Goal: Information Seeking & Learning: Learn about a topic

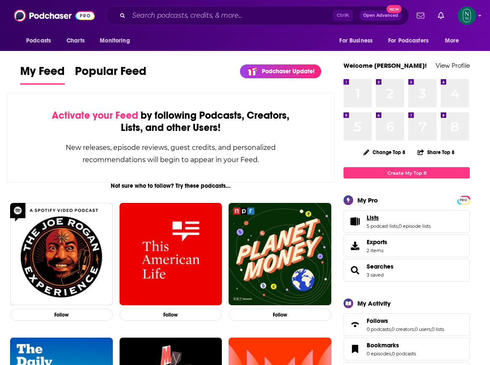
click at [384, 218] on link "Lists" at bounding box center [399, 218] width 64 height 8
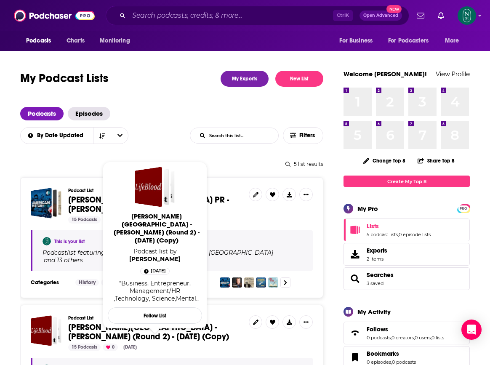
click at [144, 323] on span "[PERSON_NAME][GEOGRAPHIC_DATA] - [PERSON_NAME] (Round 2) - [DATE] (Copy)" at bounding box center [148, 332] width 161 height 20
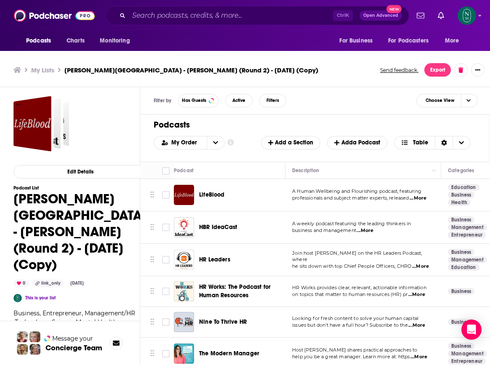
scroll to position [3, 0]
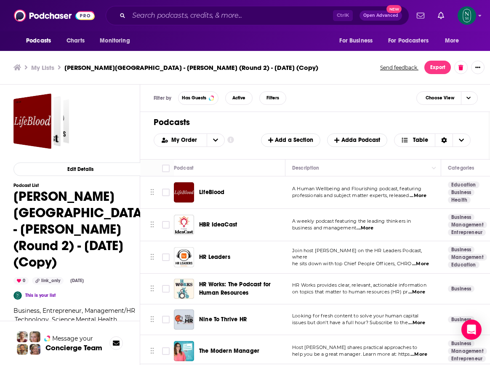
click at [435, 120] on h1 "Podcasts" at bounding box center [312, 122] width 317 height 11
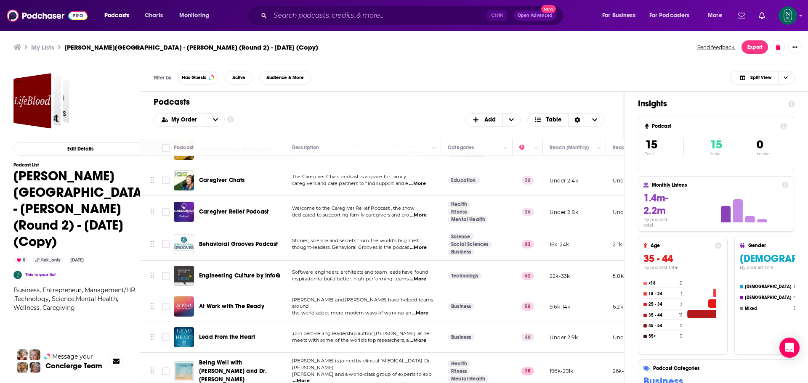
scroll to position [253, 0]
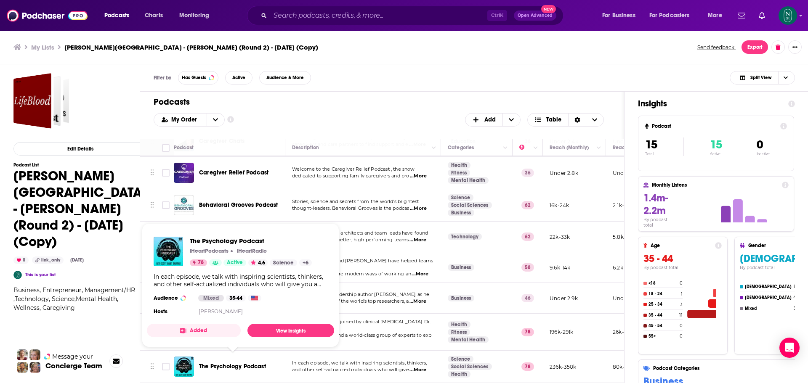
click at [218, 363] on span "The Psychology Podcast" at bounding box center [232, 366] width 67 height 7
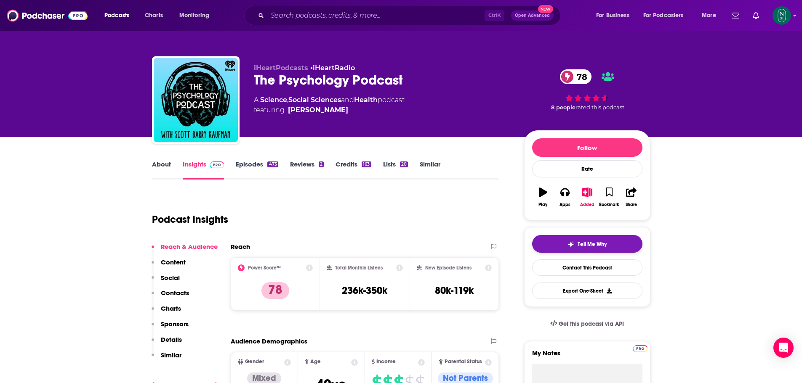
click at [489, 247] on span "Tell Me Why" at bounding box center [591, 244] width 29 height 7
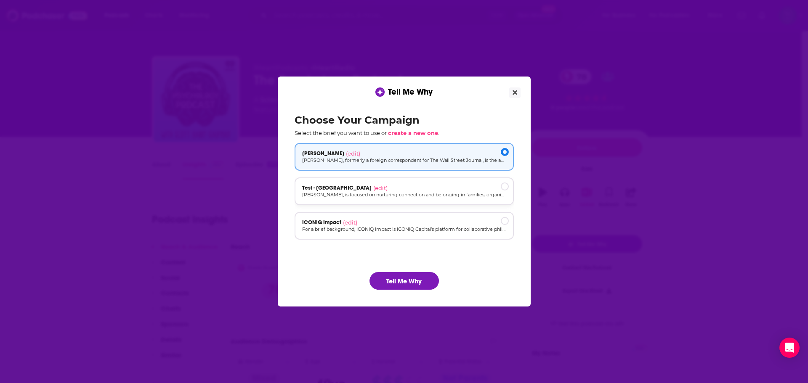
click at [361, 192] on p "[PERSON_NAME], is focused on nurturing connection and belonging in families, or…" at bounding box center [404, 194] width 204 height 7
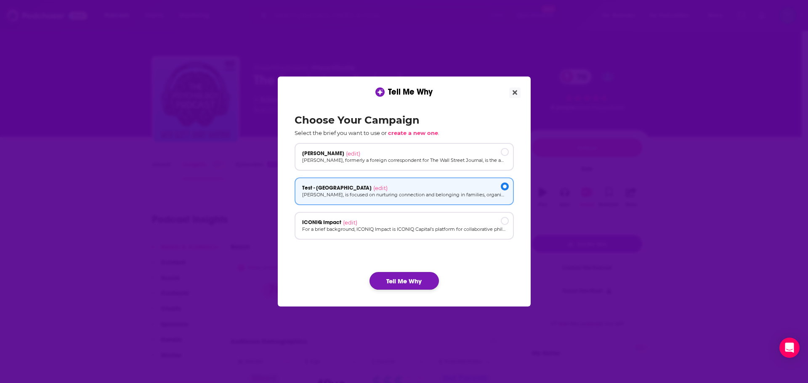
click at [400, 279] on button "Tell Me Why" at bounding box center [404, 281] width 69 height 18
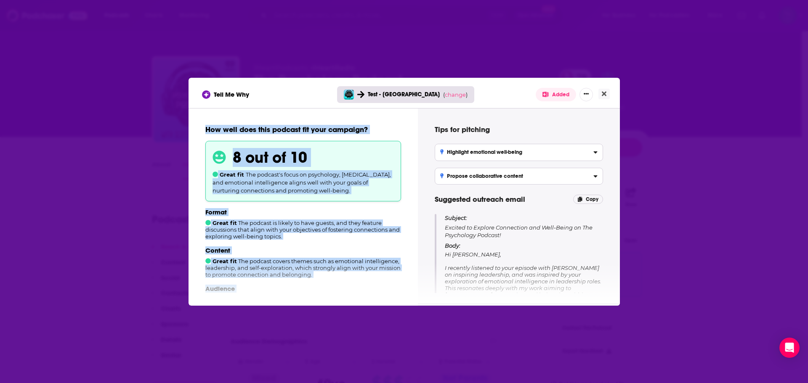
scroll to position [134, 0]
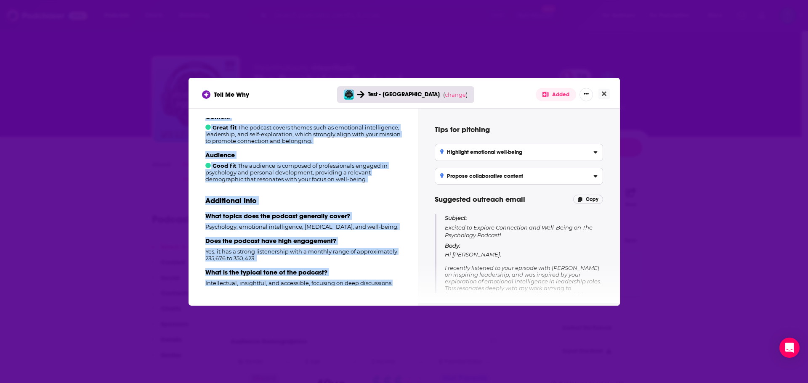
drag, startPoint x: 205, startPoint y: 130, endPoint x: 409, endPoint y: 319, distance: 278.2
click at [409, 319] on div "Tell Me Why Test - [PERSON_NAME] ( change ) Added How well does this podcast fi…" at bounding box center [404, 191] width 808 height 383
copy div "How well does this podcast fit your campaign? 8 out of 10 Great fit The podcast…"
click at [124, 124] on div "Tell Me Why Test - [PERSON_NAME] ( change ) Added How well does this podcast fi…" at bounding box center [404, 191] width 808 height 383
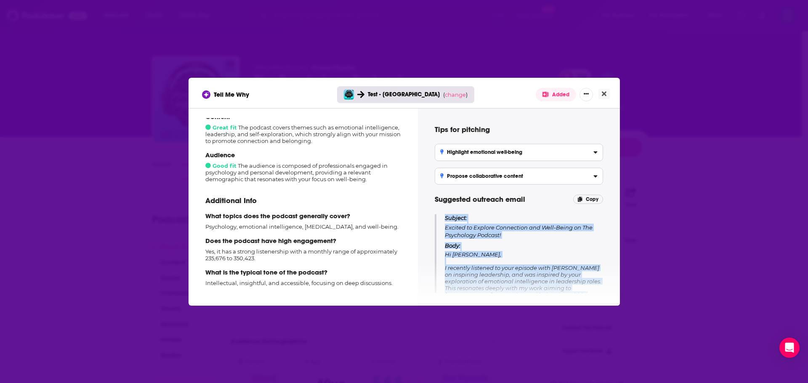
scroll to position [106, 0]
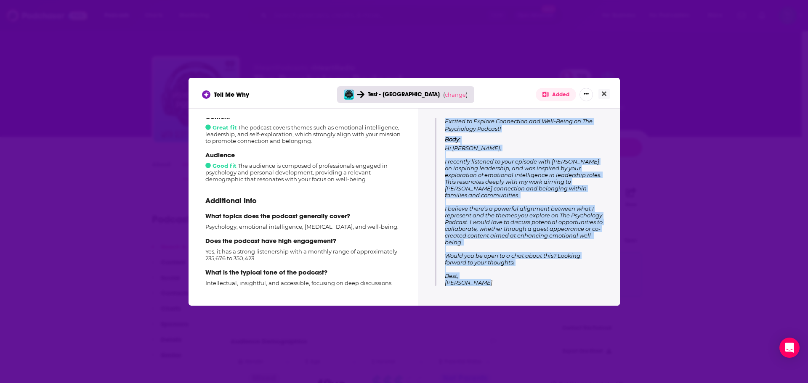
drag, startPoint x: 446, startPoint y: 218, endPoint x: 575, endPoint y: 338, distance: 176.3
click at [489, 338] on div "Tell Me Why Test - [PERSON_NAME] ( change ) Added How well does this podcast fi…" at bounding box center [404, 191] width 808 height 383
copy div "Subject: Excited to Explore Connection and Well-Being on The Psychology Podcast…"
click at [489, 364] on div "Tell Me Why Test - [PERSON_NAME] ( change ) Added How well does this podcast fi…" at bounding box center [404, 191] width 808 height 383
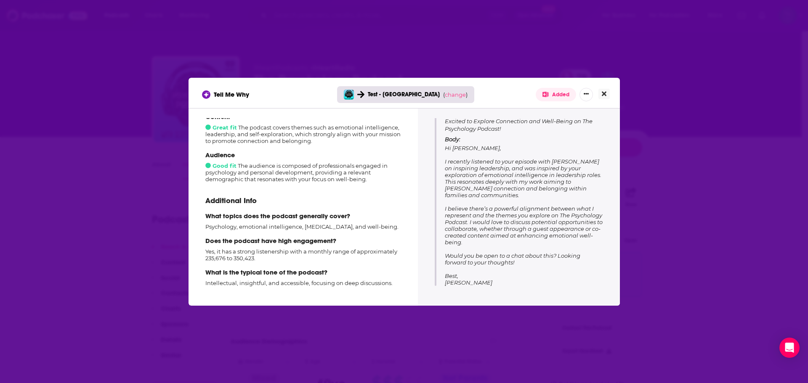
click at [489, 91] on icon "Close" at bounding box center [604, 93] width 5 height 7
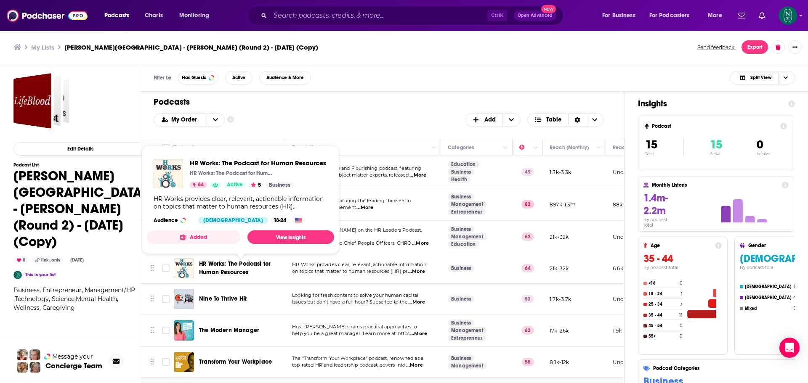
click at [259, 263] on span "HR Works: The Podcast for Human Resources" at bounding box center [235, 269] width 72 height 16
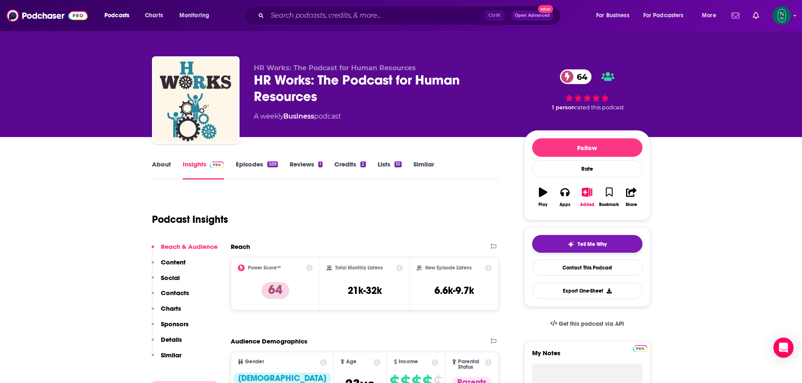
click at [489, 247] on span "Tell Me Why" at bounding box center [591, 244] width 29 height 7
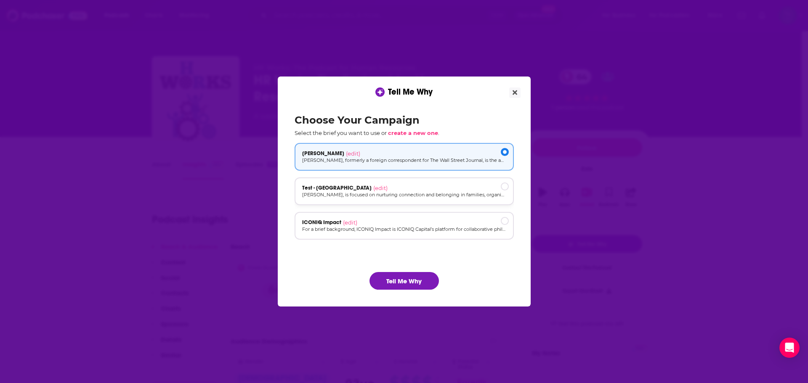
click at [391, 189] on div "Test - Rajiv (edit)" at bounding box center [404, 188] width 204 height 7
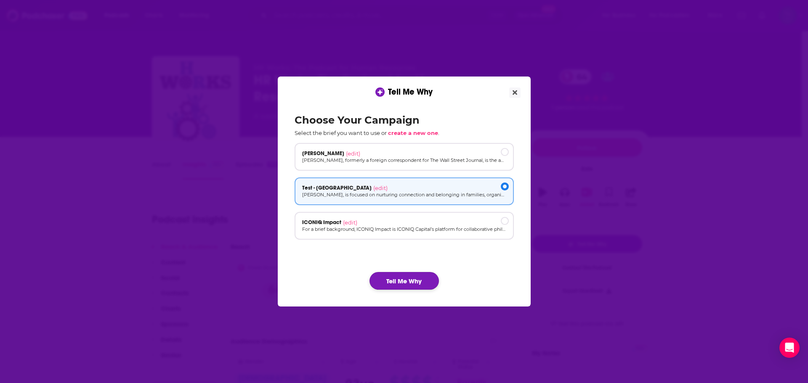
click at [399, 286] on button "Tell Me Why" at bounding box center [404, 281] width 69 height 18
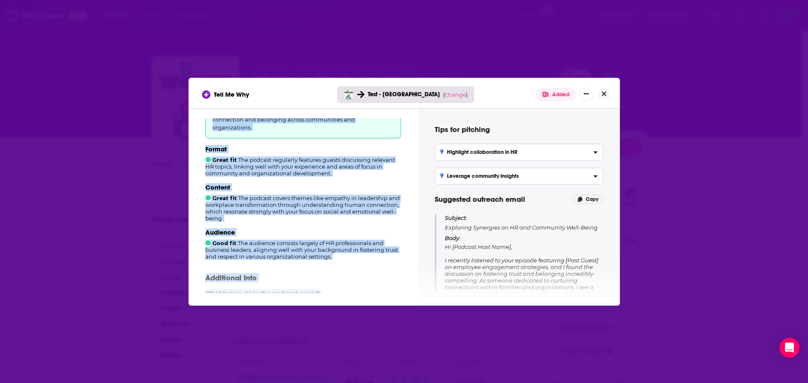
scroll to position [155, 0]
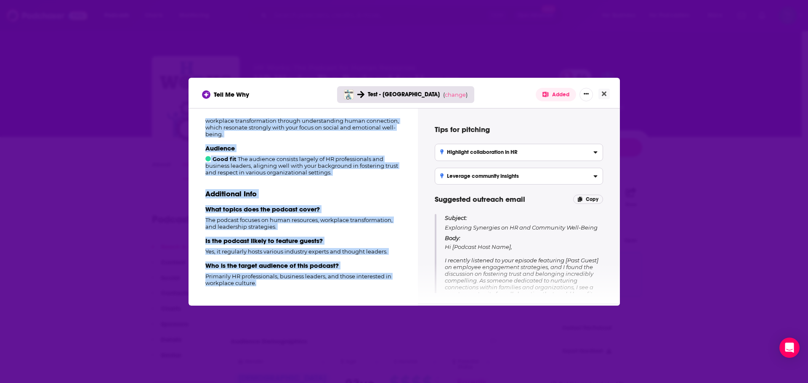
drag, startPoint x: 205, startPoint y: 133, endPoint x: 366, endPoint y: 293, distance: 227.1
click at [366, 293] on div "How well does this podcast fit your campaign? 8 out of 10 Great fit The podcast…" at bounding box center [303, 205] width 209 height 175
copy div "How well does this podcast fit your campaign? 8 out of 10 Great fit The podcast…"
click at [428, 346] on div "Tell Me Why Test - [PERSON_NAME] ( change ) Added How well does this podcast fi…" at bounding box center [404, 191] width 808 height 383
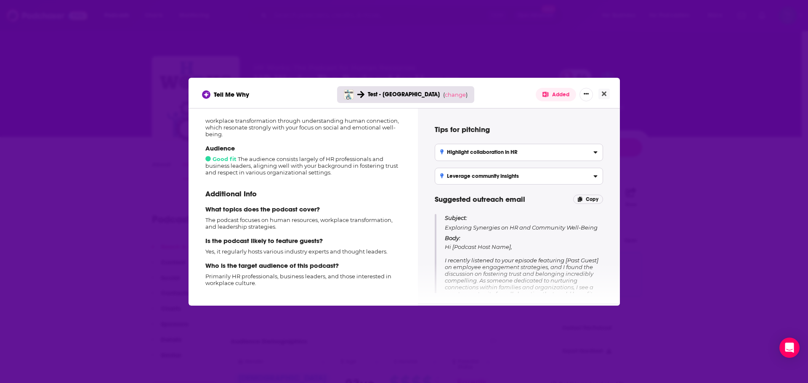
scroll to position [112, 0]
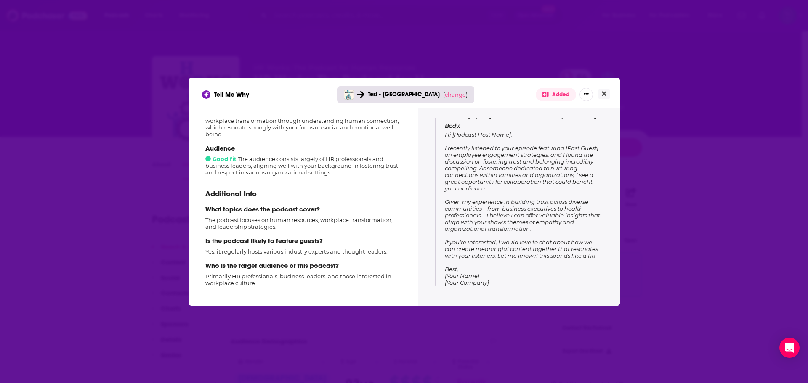
drag, startPoint x: 444, startPoint y: 218, endPoint x: 627, endPoint y: 338, distance: 218.6
click at [489, 338] on div "Tell Me Why Test - [PERSON_NAME] ( change ) Added How well does this podcast fi…" at bounding box center [404, 191] width 808 height 383
copy div "Subject: Exploring Synergies on HR and Community Well-Being Body: Hi [Podcast H…"
click at [403, 364] on div "Tell Me Why Test - [PERSON_NAME] ( change ) Added How well does this podcast fi…" at bounding box center [404, 191] width 808 height 383
click at [489, 97] on icon "Close" at bounding box center [604, 93] width 5 height 7
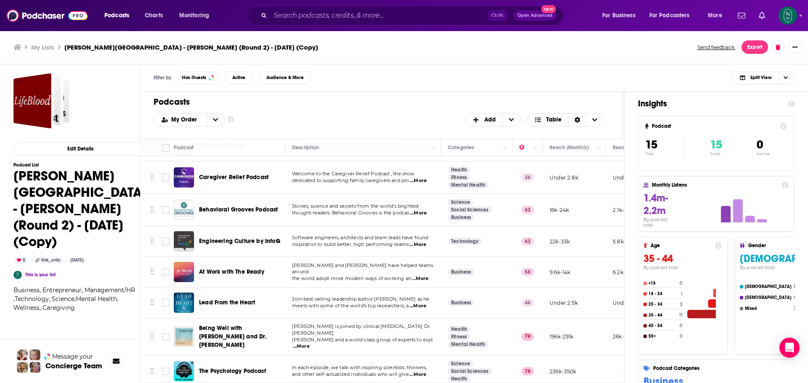
scroll to position [253, 0]
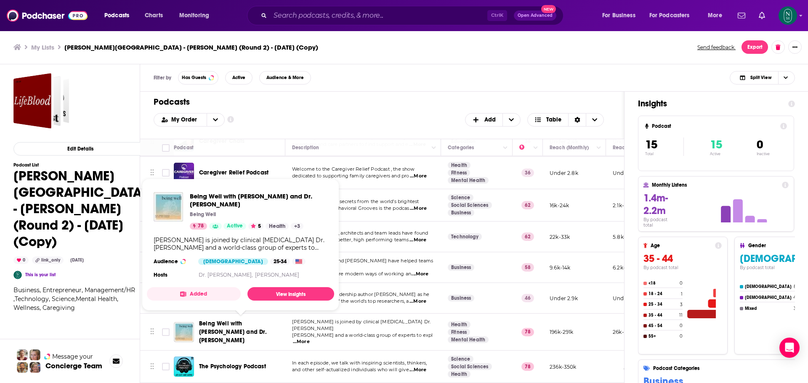
click at [245, 328] on span "Being Well with [PERSON_NAME] and Dr. [PERSON_NAME]" at bounding box center [240, 332] width 83 height 25
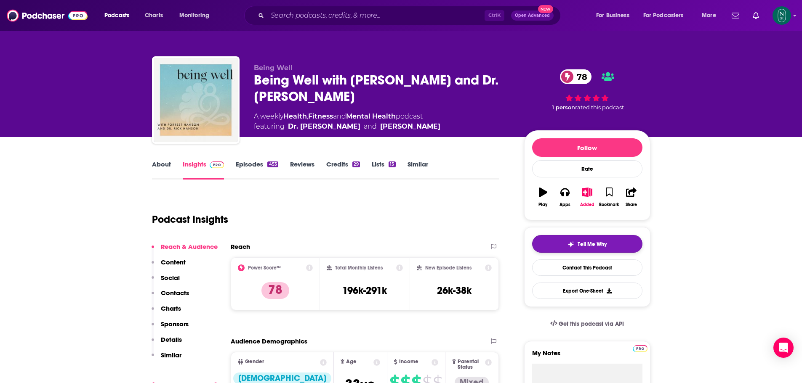
click at [489, 245] on span "Tell Me Why" at bounding box center [591, 244] width 29 height 7
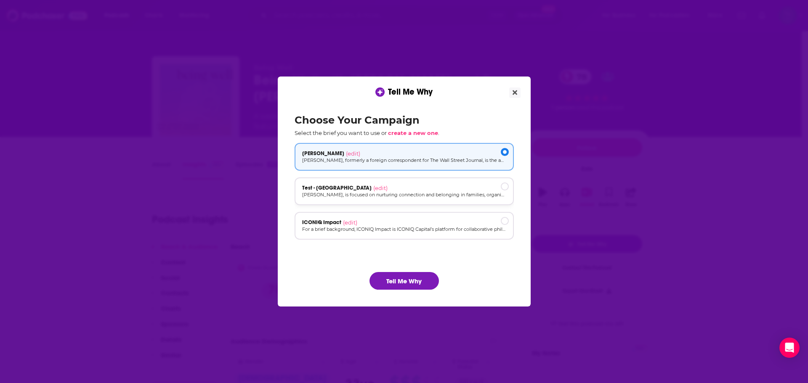
click at [450, 190] on div "Test - Rajiv (edit)" at bounding box center [404, 188] width 204 height 7
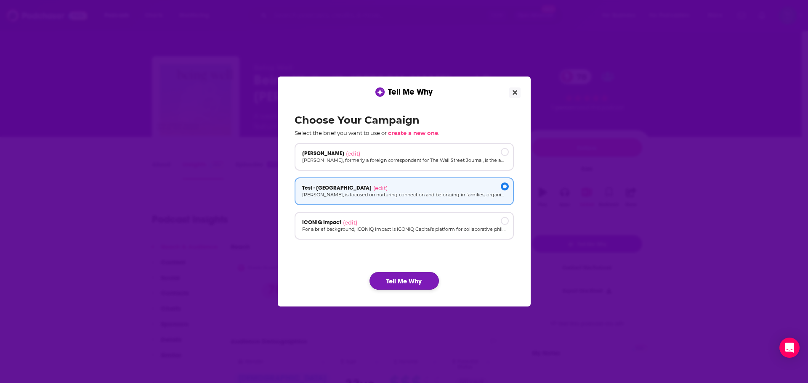
click at [425, 285] on button "Tell Me Why" at bounding box center [404, 281] width 69 height 18
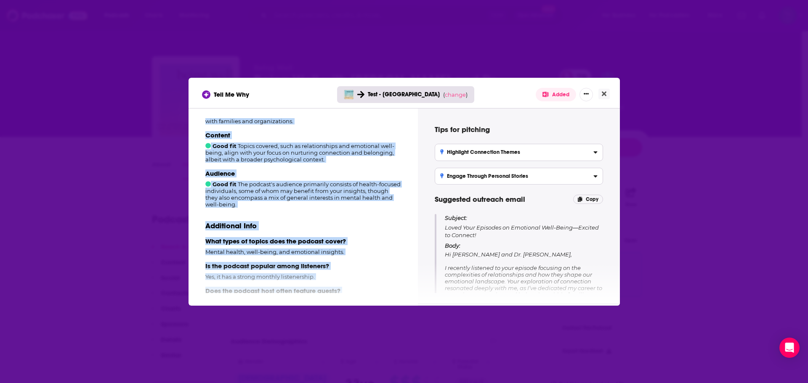
scroll to position [134, 0]
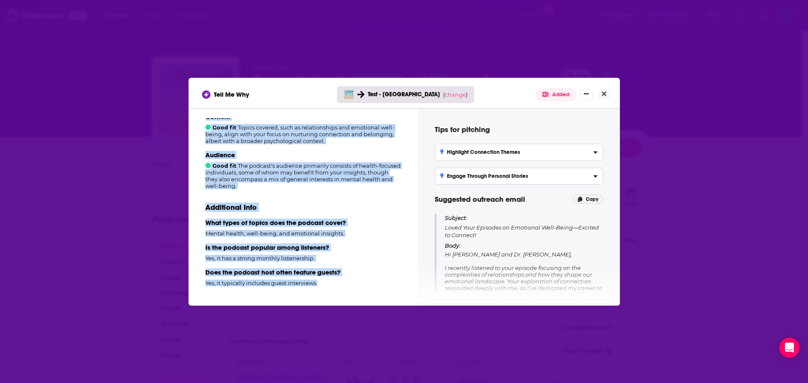
drag, startPoint x: 204, startPoint y: 129, endPoint x: 401, endPoint y: 331, distance: 282.1
click at [401, 331] on div "Tell Me Why Test - [PERSON_NAME] ( change ) Added How well does this podcast fi…" at bounding box center [404, 191] width 808 height 383
copy div "How well does this podcast fit your campaign? 7 out of 10 Good fit The podcast …"
click at [408, 352] on div "Tell Me Why Test - [PERSON_NAME] ( change ) Added How well does this podcast fi…" at bounding box center [404, 191] width 808 height 383
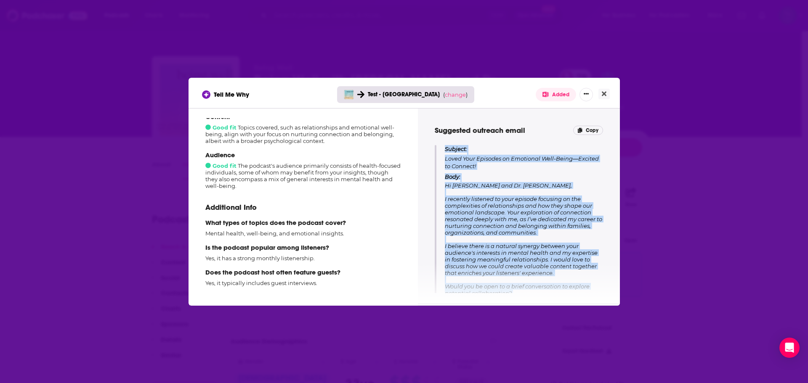
scroll to position [113, 0]
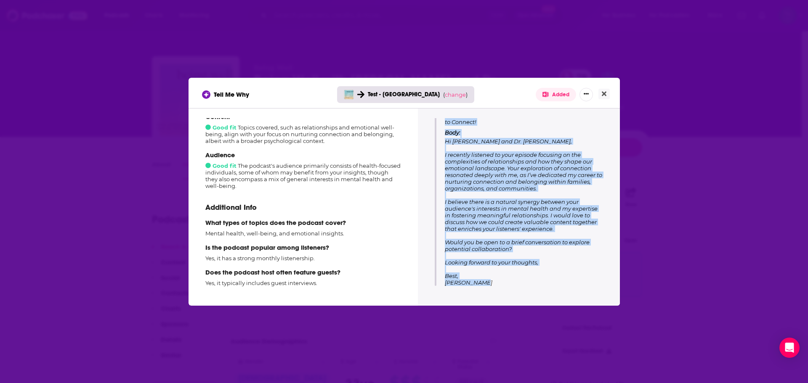
drag, startPoint x: 444, startPoint y: 216, endPoint x: 561, endPoint y: 295, distance: 140.4
click at [489, 295] on div "Tips for pitching Highlight Connection Themes Emphasize your expertise in foste…" at bounding box center [519, 205] width 202 height 195
copy div "Subject: Loved Your Episodes on Emotional Well-Being—Excited to Connect! Body: …"
click at [40, 228] on div "Tell Me Why Test - [PERSON_NAME] ( change ) Added How well does this podcast fi…" at bounding box center [404, 191] width 808 height 383
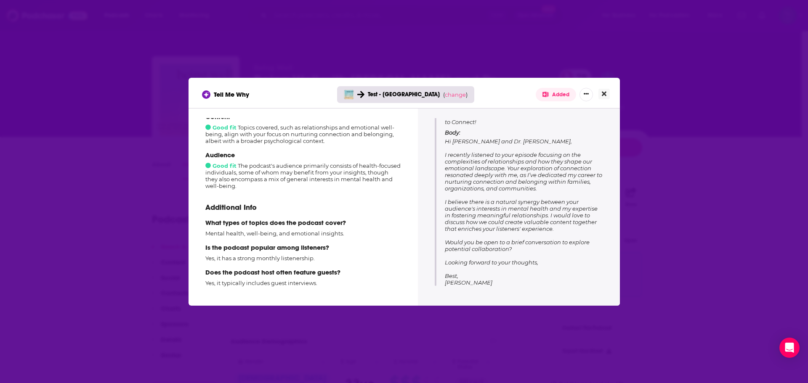
click at [489, 93] on button "Close" at bounding box center [603, 94] width 11 height 11
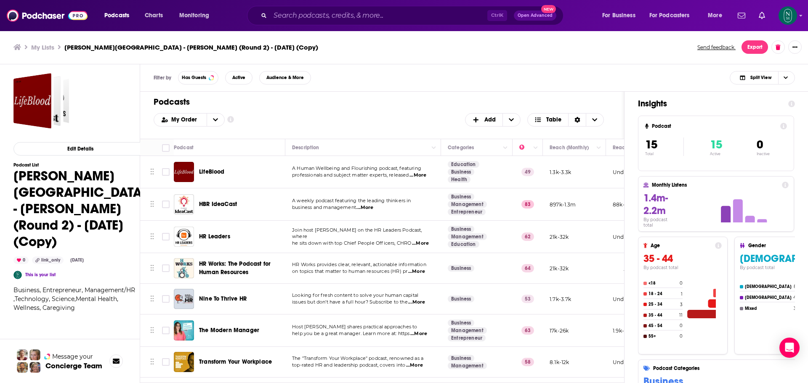
click at [218, 299] on span "Nine To Thrive HR" at bounding box center [223, 298] width 48 height 7
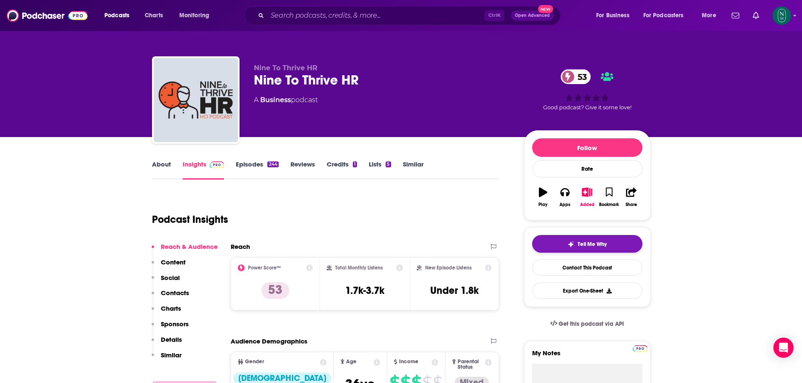
click at [489, 248] on button "Tell Me Why" at bounding box center [587, 244] width 110 height 18
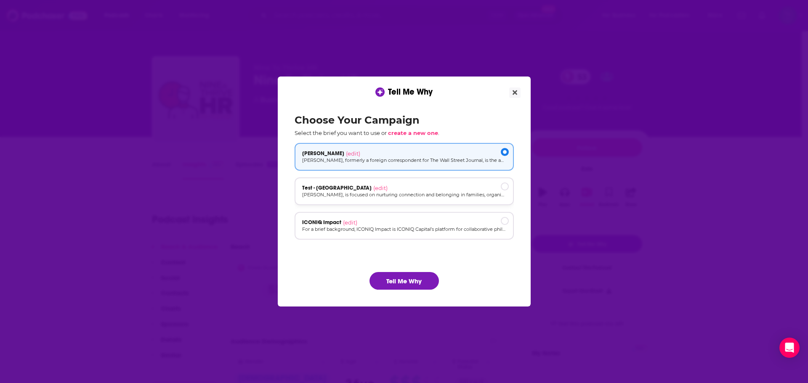
click at [447, 194] on p "[PERSON_NAME], is focused on nurturing connection and belonging in families, or…" at bounding box center [404, 194] width 204 height 7
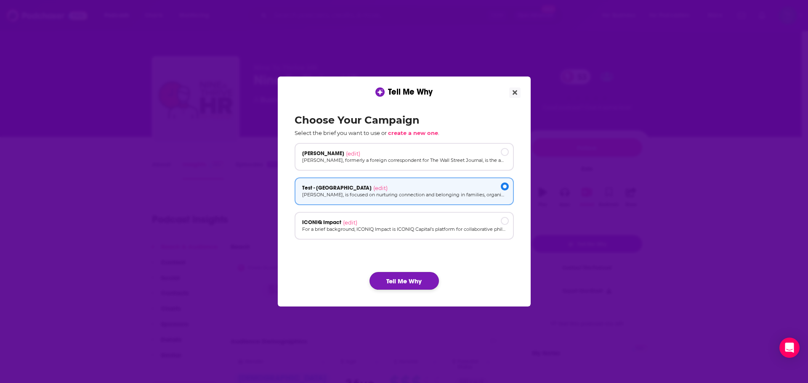
click at [426, 283] on button "Tell Me Why" at bounding box center [404, 281] width 69 height 18
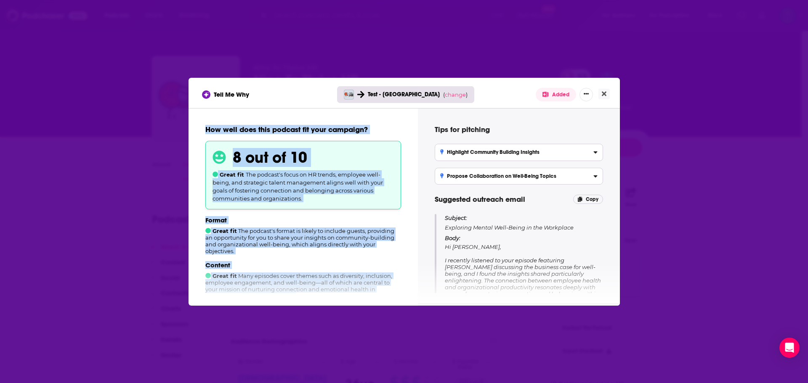
scroll to position [162, 0]
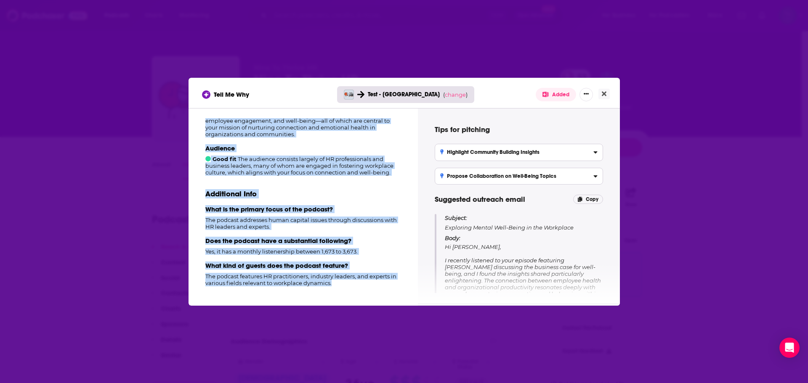
drag, startPoint x: 206, startPoint y: 130, endPoint x: 373, endPoint y: 376, distance: 297.2
click at [373, 364] on div "Tell Me Why Test - [PERSON_NAME] ( change ) Added How well does this podcast fi…" at bounding box center [404, 191] width 808 height 383
copy div "Lor ipsu dolo sita consect adi elit seddoeiu? 0 tem in 78 Utlab etd Mag aliquae…"
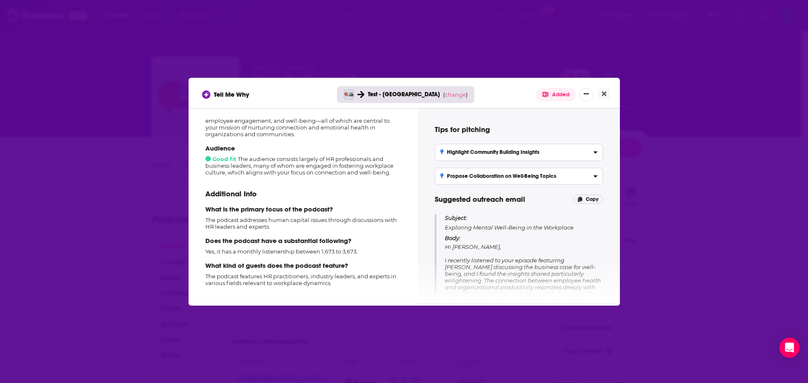
click at [489, 338] on div "Tell Me Why Test - [PERSON_NAME] ( change ) Added How well does this podcast fi…" at bounding box center [404, 191] width 808 height 383
click at [445, 216] on span "Subject:" at bounding box center [456, 218] width 22 height 8
click at [443, 218] on div "Subject: Exploring Mental Well-Being in the Workplace Body: Hi [PERSON_NAME], I…" at bounding box center [519, 306] width 168 height 184
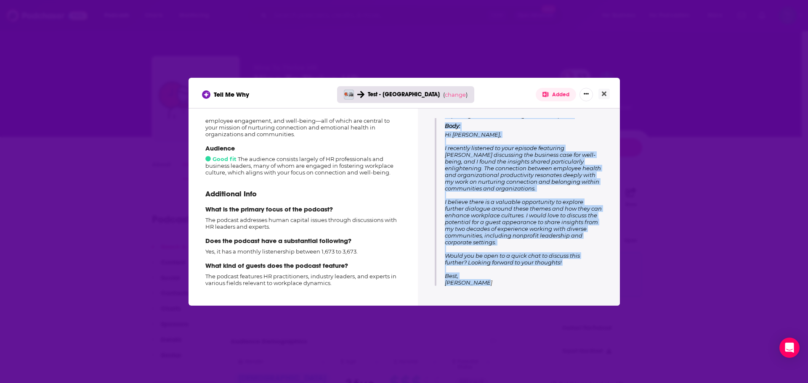
drag, startPoint x: 446, startPoint y: 218, endPoint x: 577, endPoint y: 312, distance: 161.6
click at [489, 312] on div "Tell Me Why Test - [PERSON_NAME] ( change ) Added How well does this podcast fi…" at bounding box center [404, 191] width 808 height 383
copy div "Subject: Exploring Mental Well-Being in the Workplace Body: Hi [PERSON_NAME], I…"
click at [126, 237] on div "Tell Me Why Test - [PERSON_NAME] ( change ) Added How well does this podcast fi…" at bounding box center [404, 191] width 808 height 383
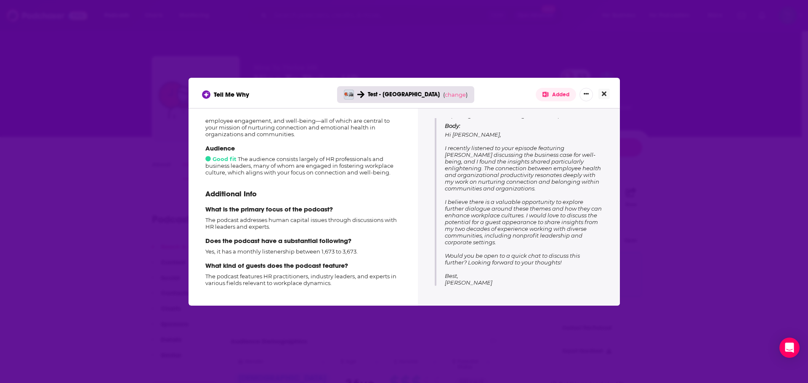
click at [489, 96] on button "Close" at bounding box center [603, 94] width 11 height 11
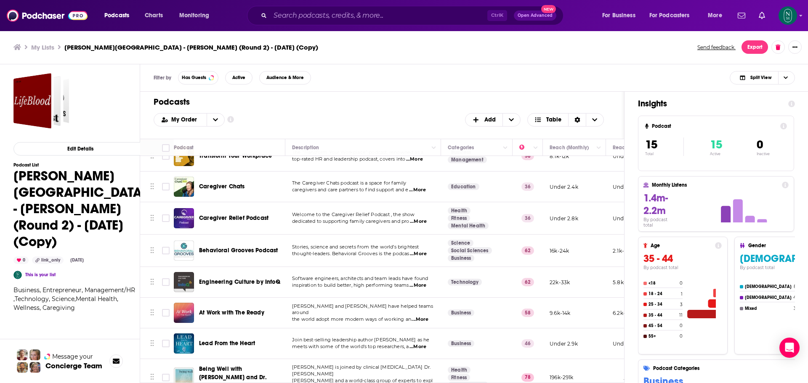
scroll to position [210, 0]
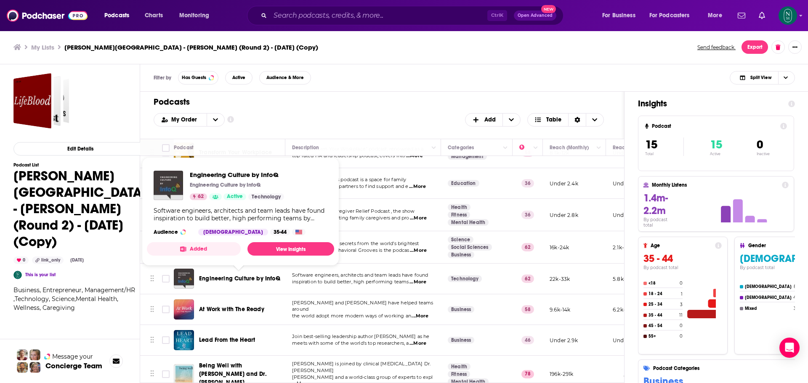
click at [271, 280] on span "Engineering Culture by InfoQ" at bounding box center [239, 278] width 81 height 7
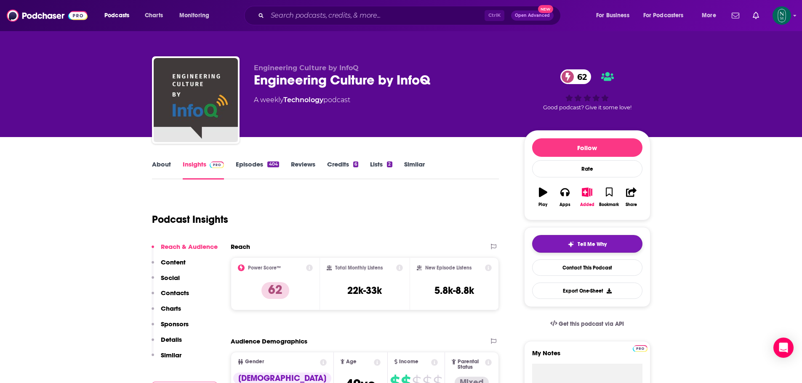
click at [489, 243] on div "Tell Me Why" at bounding box center [586, 244] width 39 height 7
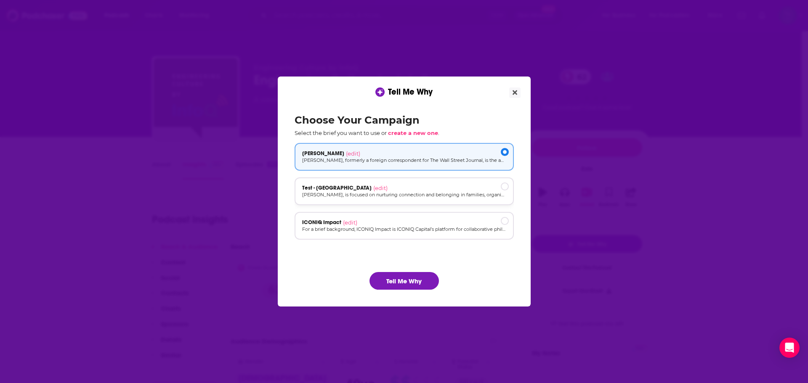
click at [444, 194] on p "[PERSON_NAME], is focused on nurturing connection and belonging in families, or…" at bounding box center [404, 194] width 204 height 7
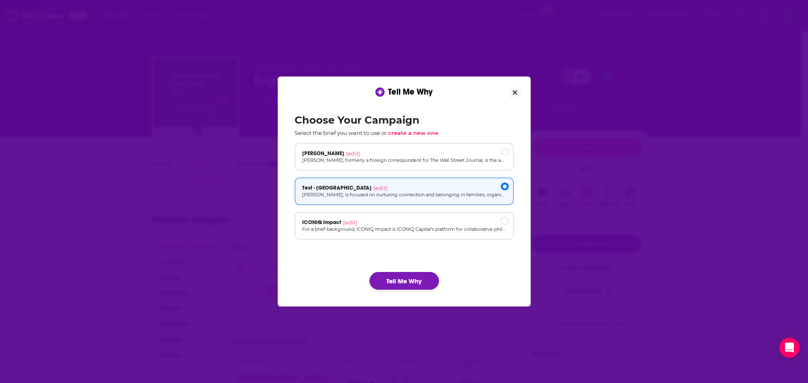
click at [423, 283] on button "Tell Me Why" at bounding box center [404, 281] width 69 height 18
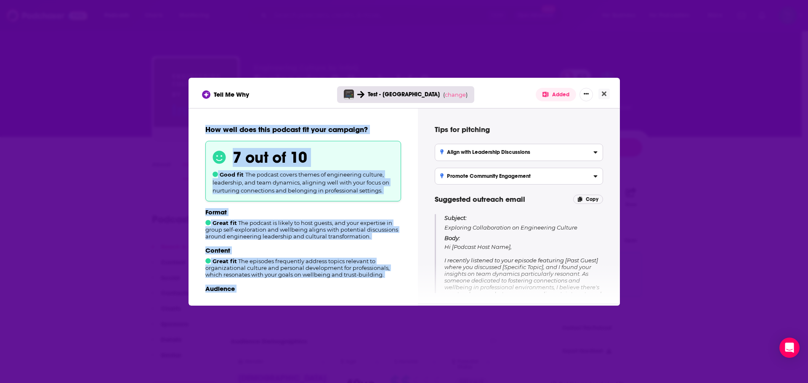
scroll to position [147, 0]
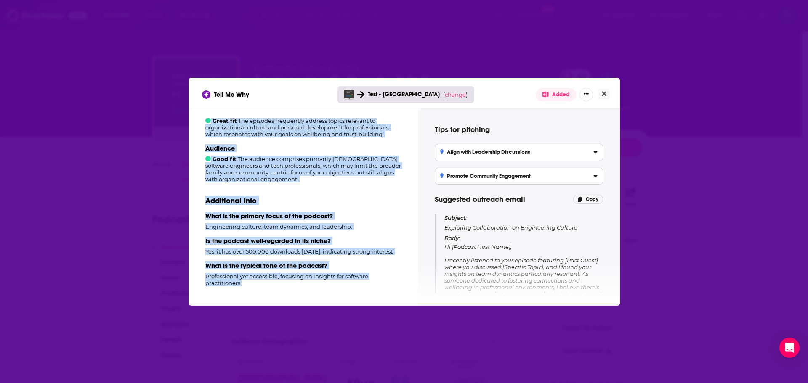
drag, startPoint x: 205, startPoint y: 128, endPoint x: 359, endPoint y: 290, distance: 223.0
click at [359, 290] on div "How well does this podcast fit your campaign? 7 out of 10 Good fit The podcast …" at bounding box center [303, 205] width 209 height 175
copy div "How well does this podcast fit your campaign? 7 out of 10 Good fit The podcast …"
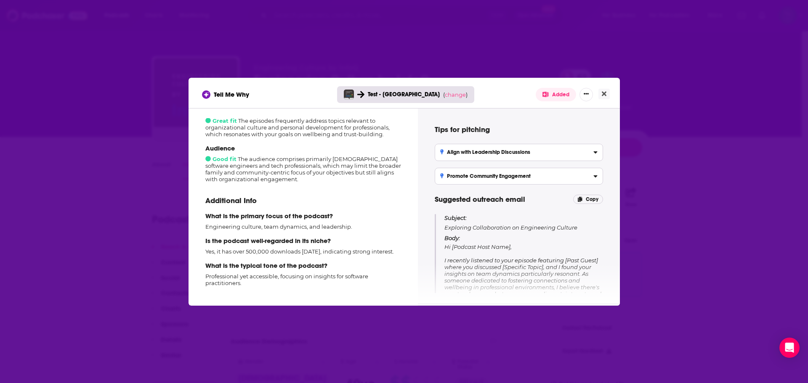
click at [489, 364] on div "Tell Me Why Test - [PERSON_NAME] ( change ) Added How well does this podcast fi…" at bounding box center [404, 191] width 808 height 383
click at [444, 218] on div "Subject: Exploring Collaboration on Engineering Culture Body: Hi [Podcast Host …" at bounding box center [519, 299] width 168 height 171
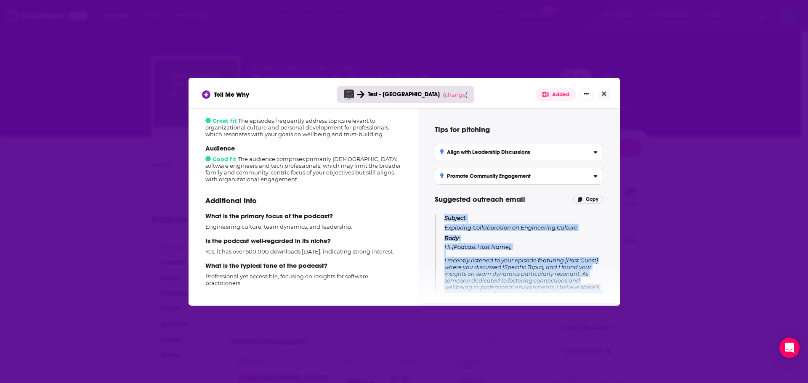
scroll to position [99, 0]
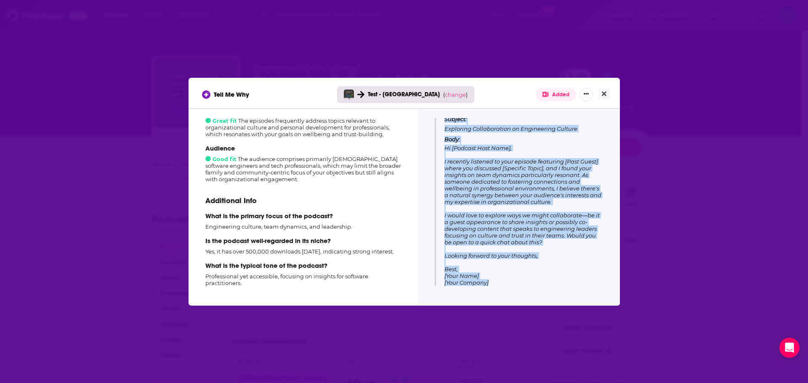
drag, startPoint x: 445, startPoint y: 219, endPoint x: 588, endPoint y: 351, distance: 194.2
click at [489, 351] on div "Tell Me Why Test - [PERSON_NAME] ( change ) Added How well does this podcast fi…" at bounding box center [404, 191] width 808 height 383
copy div "Subject: Exploring Collaboration on Engineering Culture Body: Hi [Podcast Host …"
click at [489, 348] on div "Tell Me Why Test - [PERSON_NAME] ( change ) Added How well does this podcast fi…" at bounding box center [404, 191] width 808 height 383
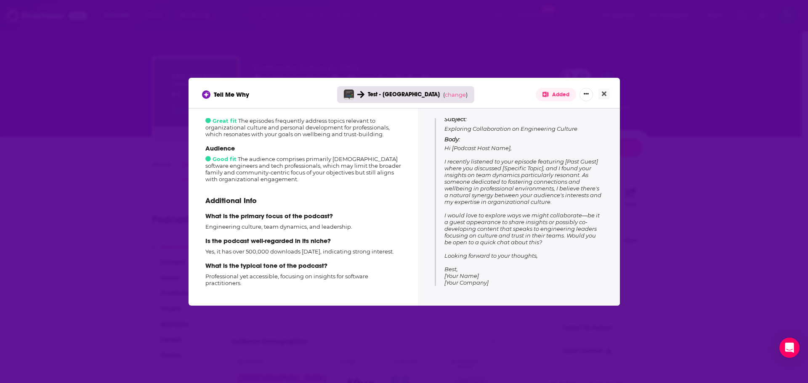
click at [90, 173] on div "Tell Me Why Test - [PERSON_NAME] ( change ) Added How well does this podcast fi…" at bounding box center [404, 191] width 808 height 383
click at [489, 92] on button "Close" at bounding box center [603, 94] width 11 height 11
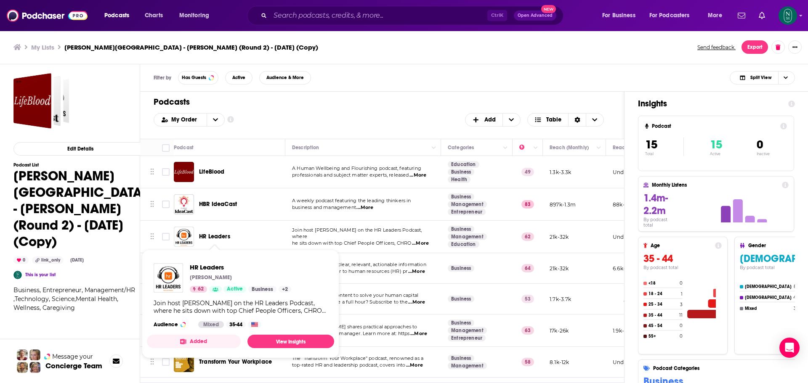
click at [202, 239] on span "HR Leaders" at bounding box center [214, 236] width 31 height 7
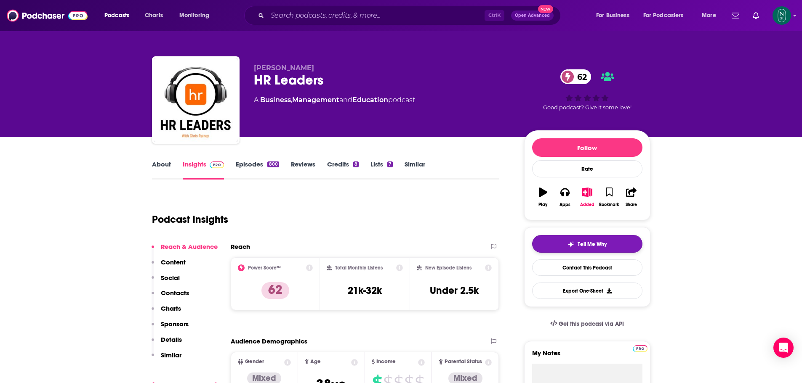
click at [489, 244] on button "Tell Me Why" at bounding box center [587, 244] width 110 height 18
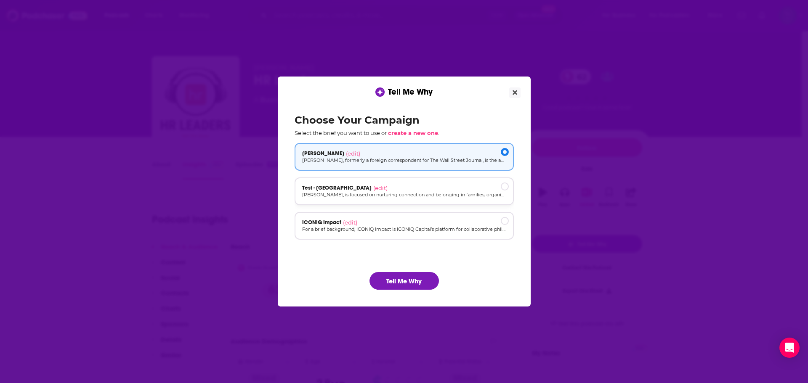
click at [452, 190] on div "Test - Rajiv (edit)" at bounding box center [404, 188] width 204 height 7
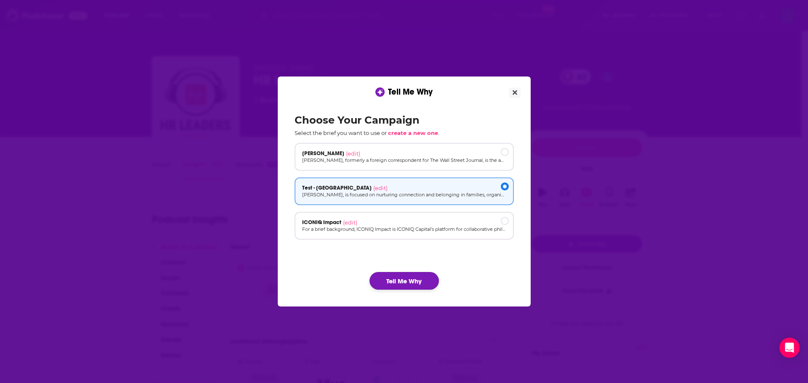
click at [422, 284] on button "Tell Me Why" at bounding box center [404, 281] width 69 height 18
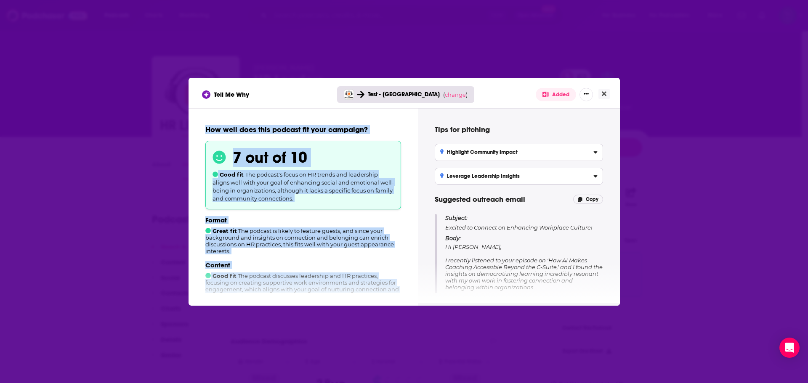
scroll to position [155, 0]
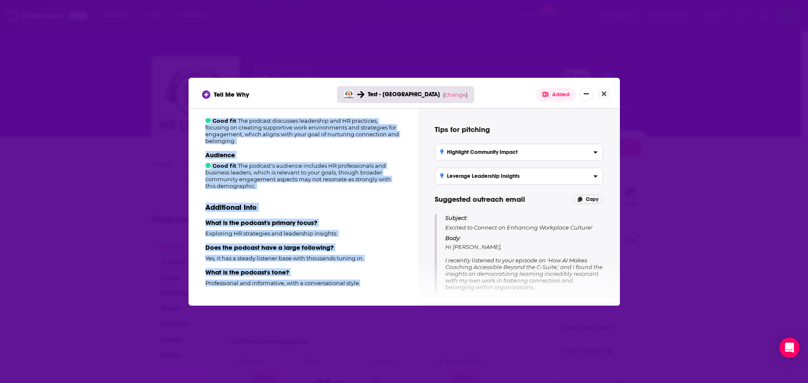
drag, startPoint x: 203, startPoint y: 128, endPoint x: 378, endPoint y: 377, distance: 303.6
click at [378, 364] on div "Tell Me Why Test - [PERSON_NAME] ( change ) Added How well does this podcast fi…" at bounding box center [404, 191] width 808 height 383
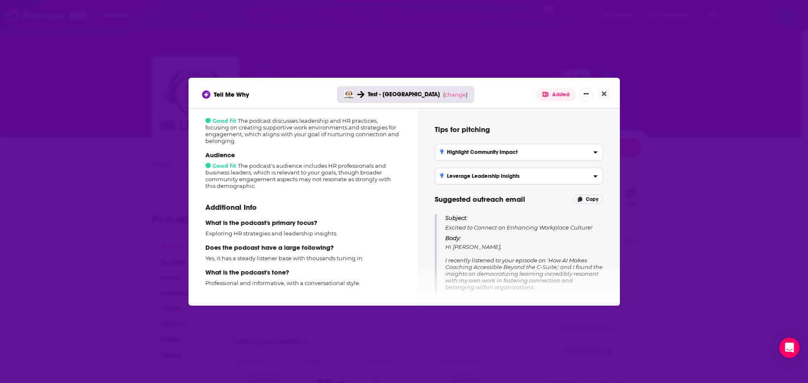
click at [489, 363] on div "Tell Me Why Test - [PERSON_NAME] ( change ) Added How well does this podcast fi…" at bounding box center [404, 191] width 808 height 383
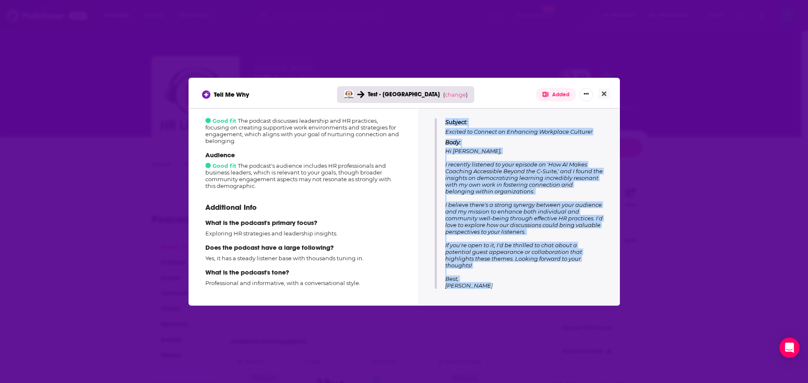
scroll to position [99, 0]
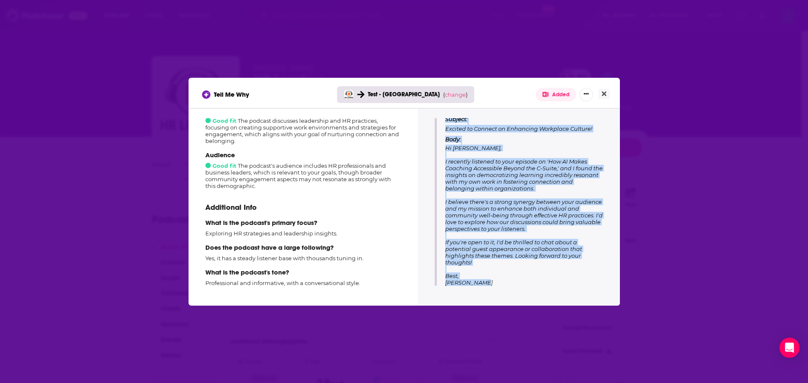
drag, startPoint x: 445, startPoint y: 218, endPoint x: 578, endPoint y: 334, distance: 176.3
click at [489, 334] on div "Tell Me Why Test - [PERSON_NAME] ( change ) Added How well does this podcast fi…" at bounding box center [404, 191] width 808 height 383
